Goal: Find specific page/section: Find specific page/section

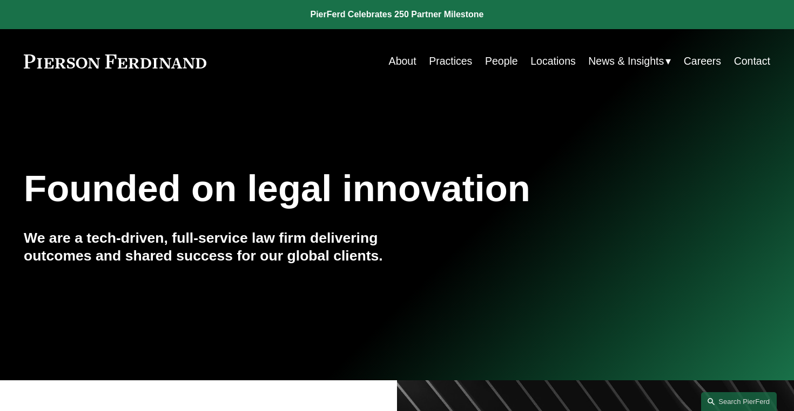
click at [551, 62] on link "Locations" at bounding box center [552, 61] width 45 height 21
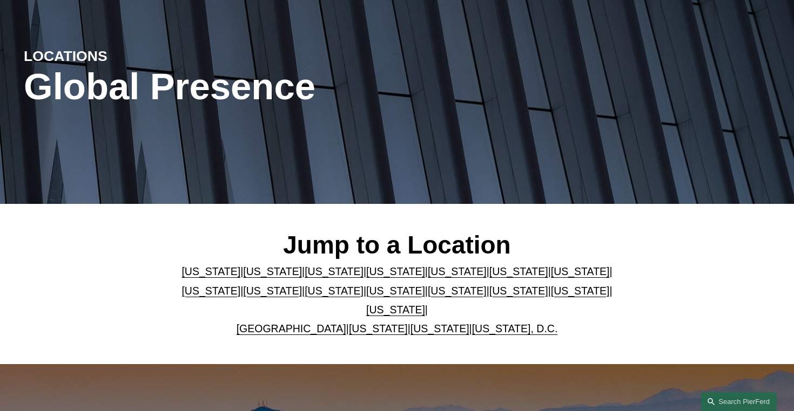
scroll to position [285, 0]
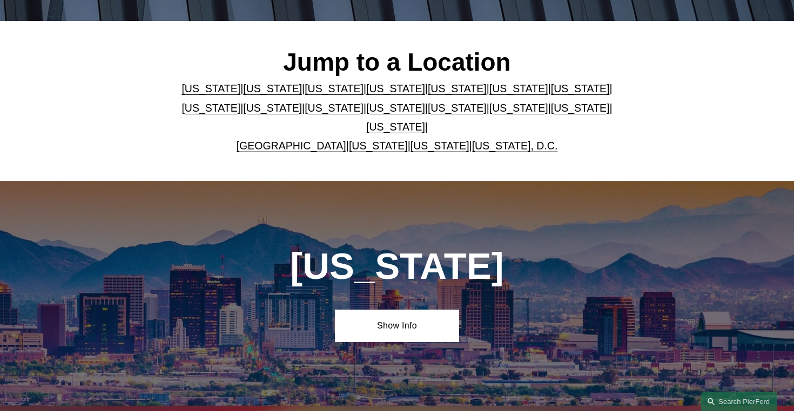
click at [510, 90] on link "[US_STATE]" at bounding box center [518, 89] width 59 height 12
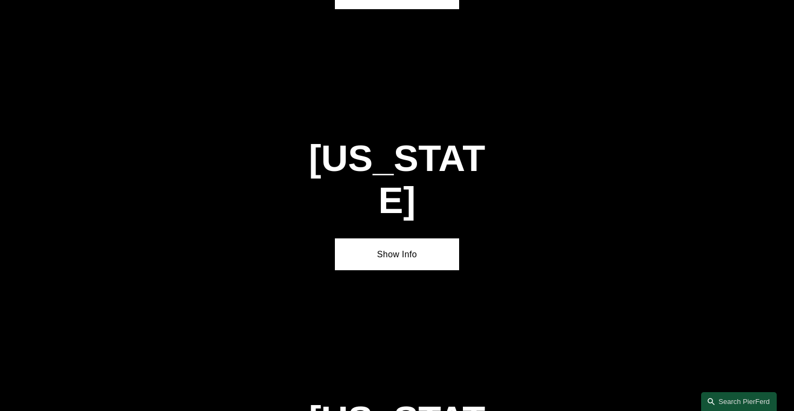
scroll to position [1589, 0]
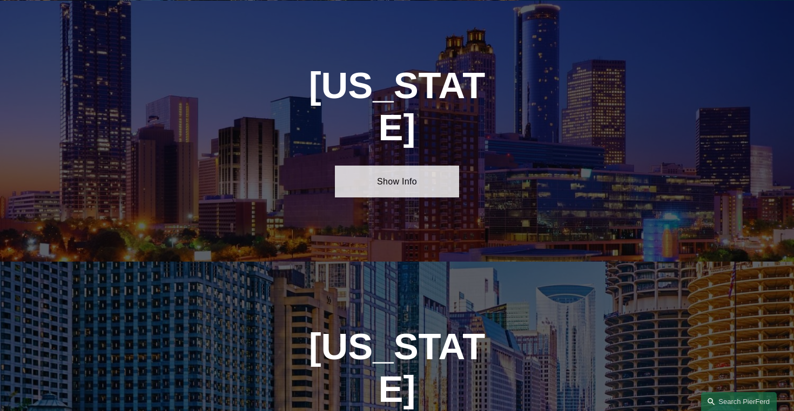
click at [410, 166] on link "Show Info" at bounding box center [397, 182] width 124 height 32
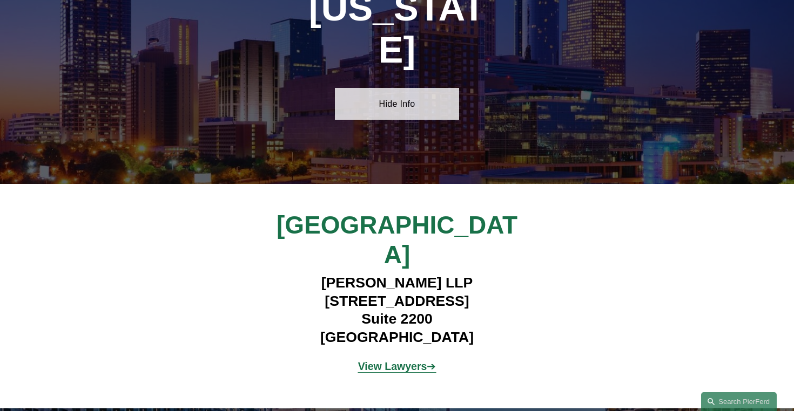
scroll to position [1668, 0]
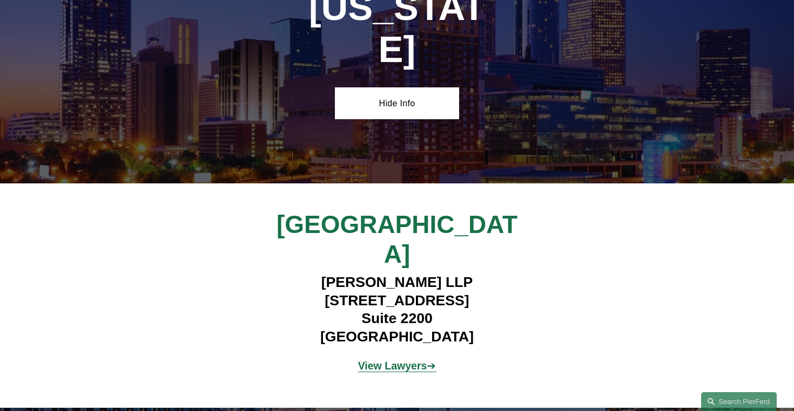
click at [397, 360] on strong "View Lawyers" at bounding box center [392, 366] width 69 height 12
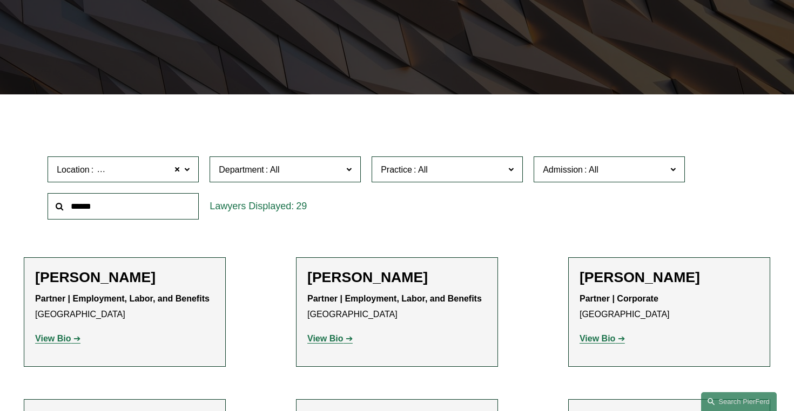
scroll to position [340, 0]
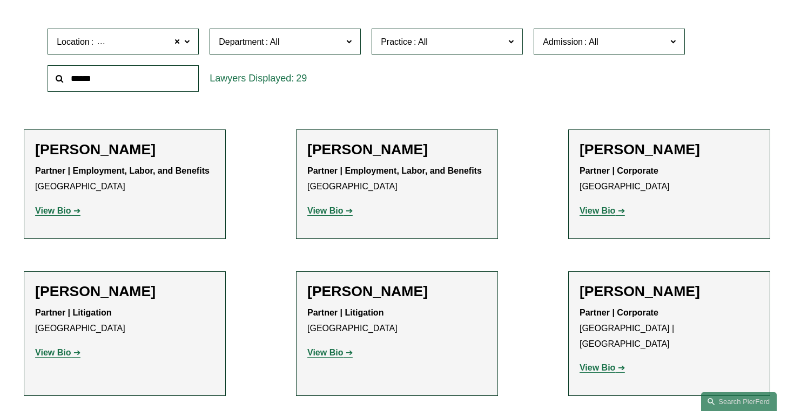
click at [594, 213] on strong "View Bio" at bounding box center [597, 210] width 36 height 9
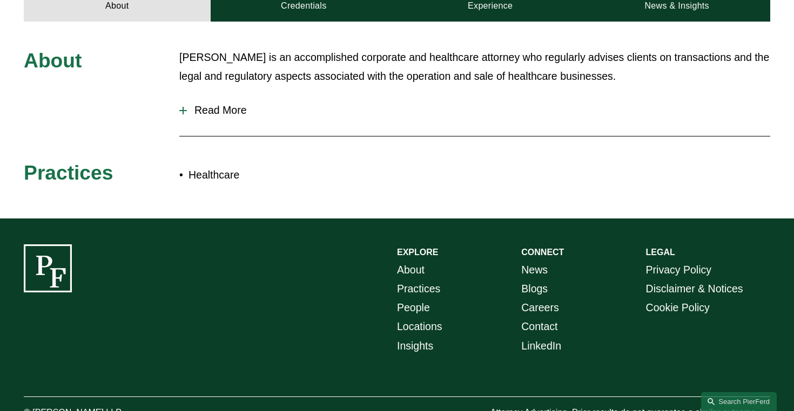
scroll to position [516, 0]
